Goal: Find specific page/section: Find specific page/section

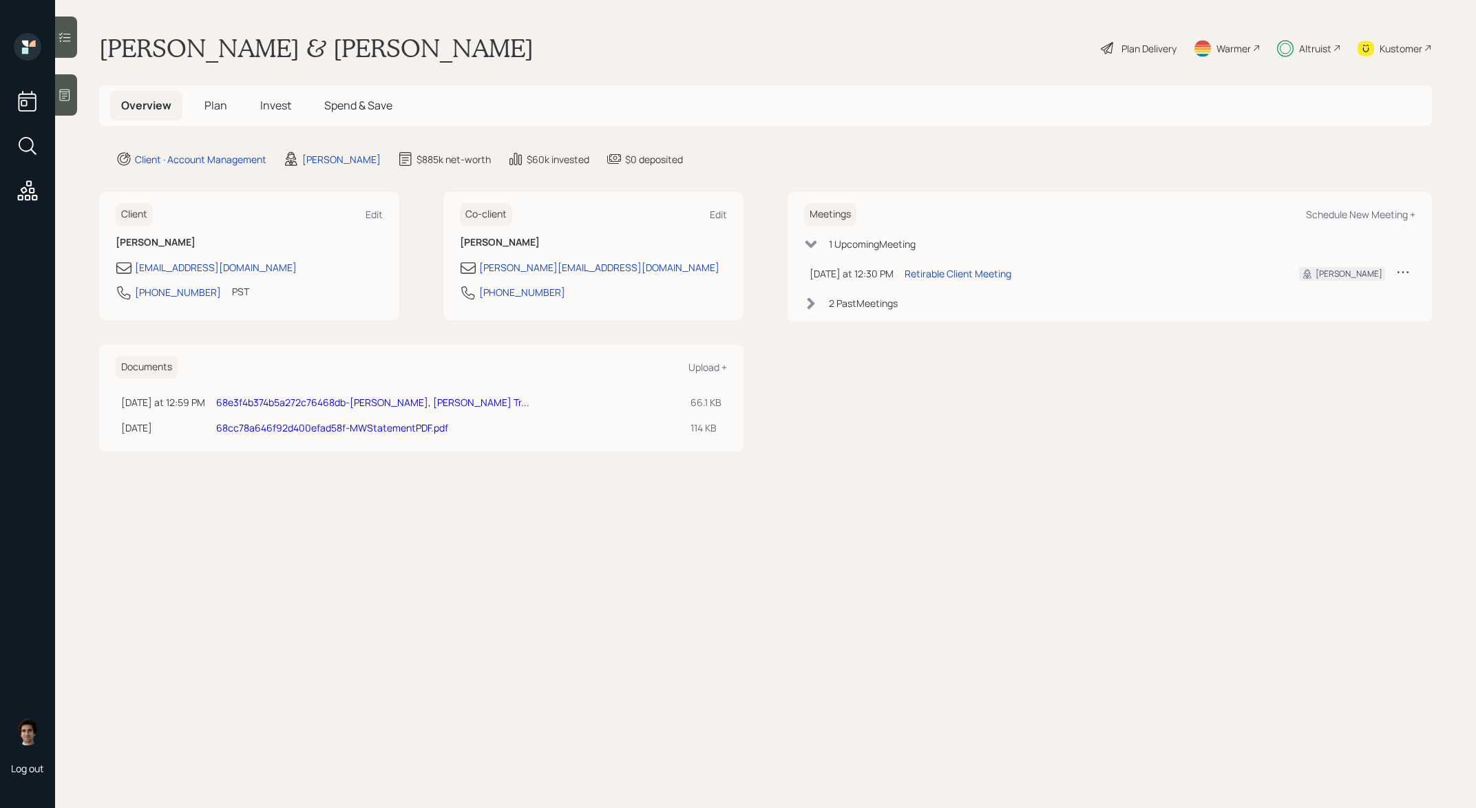
click at [372, 407] on link "68e3f4b374b5a272c76468db-[PERSON_NAME], [PERSON_NAME] Tr..." at bounding box center [372, 402] width 313 height 13
click at [1324, 48] on div "Altruist" at bounding box center [1315, 48] width 32 height 14
